Goal: Information Seeking & Learning: Learn about a topic

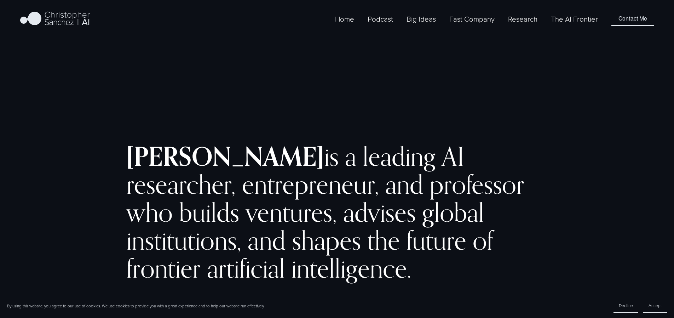
scroll to position [378, 0]
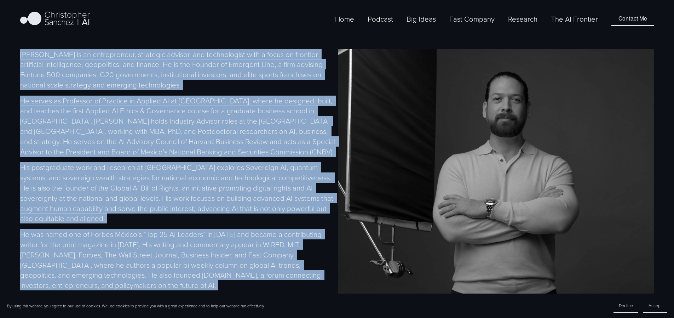
click at [282, 98] on div "[PERSON_NAME] is an entrepreneur, strategic advisor, and technologist with a fo…" at bounding box center [178, 193] width 316 height 289
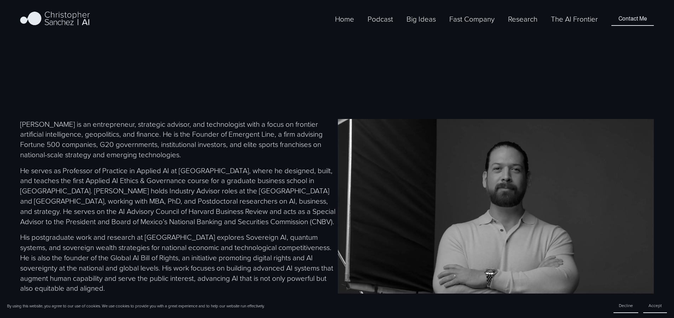
scroll to position [307, 0]
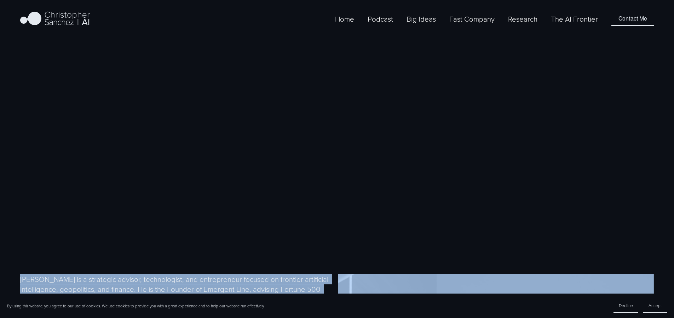
scroll to position [144, 0]
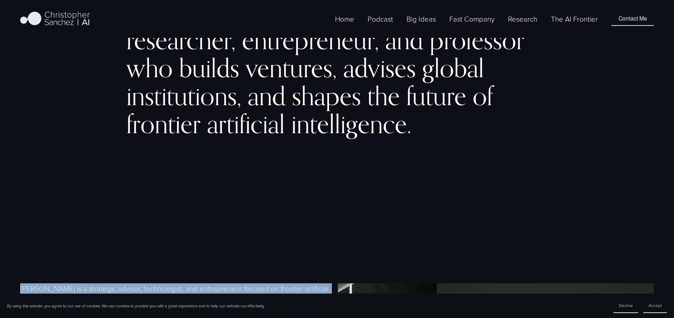
drag, startPoint x: 58, startPoint y: 232, endPoint x: 21, endPoint y: 237, distance: 37.9
copy div "Loremipsumd Sitamet co a elitseddo eiusmod, temporincidi, utl etdoloremagn aliq…"
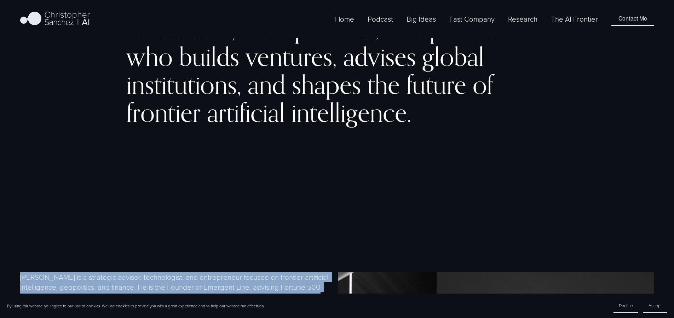
scroll to position [324, 0]
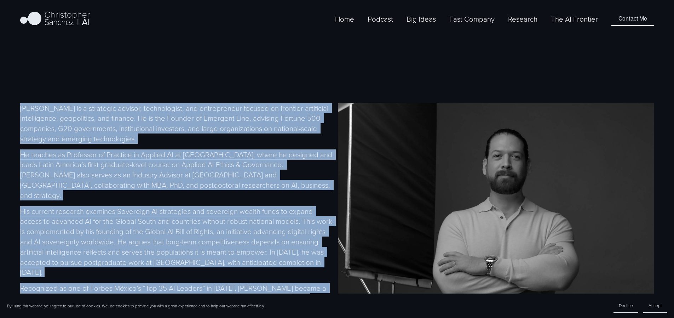
click at [176, 149] on p "He teaches as Professor of Practice in Applied AI at EGADE Business School, whe…" at bounding box center [178, 174] width 316 height 51
